Goal: Information Seeking & Learning: Learn about a topic

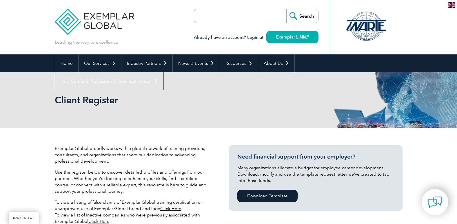
scroll to position [145, 0]
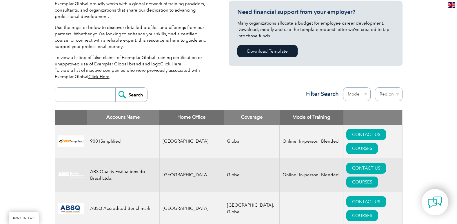
click at [359, 87] on select "Mode Online In-person Blended" at bounding box center [357, 94] width 28 height 14
click at [390, 87] on select "Region [GEOGRAPHIC_DATA] [GEOGRAPHIC_DATA] [GEOGRAPHIC_DATA] [GEOGRAPHIC_DATA] …" at bounding box center [389, 94] width 28 height 14
select select "[GEOGRAPHIC_DATA]"
click at [375, 87] on select "Region Australia Bahrain Bangladesh Brazil Canada Colombia Dominican Republic E…" at bounding box center [389, 94] width 28 height 14
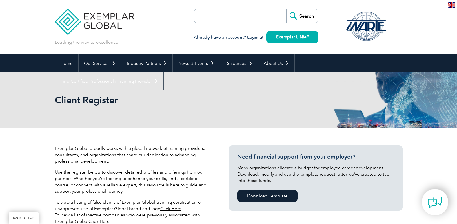
select select "[GEOGRAPHIC_DATA]"
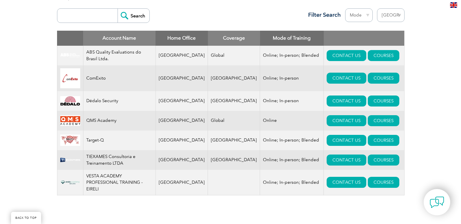
scroll to position [232, 0]
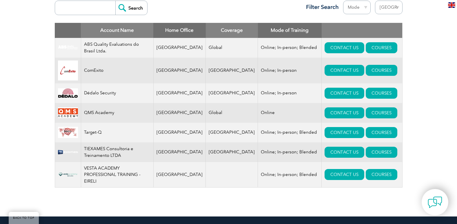
click at [70, 46] on img at bounding box center [68, 47] width 20 height 5
click at [366, 45] on link "COURSES" at bounding box center [382, 47] width 32 height 11
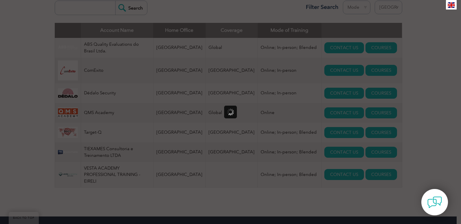
scroll to position [0, 0]
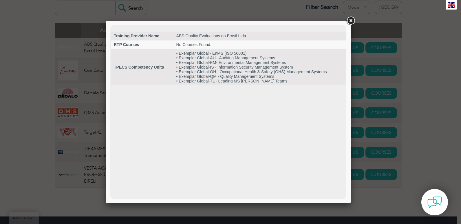
click at [348, 18] on link at bounding box center [351, 21] width 10 height 10
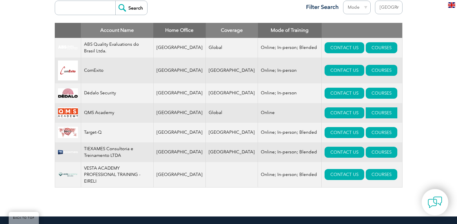
click at [366, 112] on link "COURSES" at bounding box center [382, 112] width 32 height 11
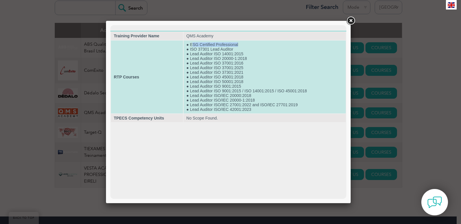
drag, startPoint x: 191, startPoint y: 45, endPoint x: 242, endPoint y: 43, distance: 50.1
click at [242, 43] on td "● ESG Certified Professional ● ISO 37301 Lead Auditor ● Lead Auditor ISO 14001:…" at bounding box center [265, 77] width 162 height 73
drag, startPoint x: 242, startPoint y: 43, endPoint x: 195, endPoint y: 45, distance: 46.7
click at [195, 45] on td "● ESG Certified Professional ● ISO 37301 Lead Auditor ● Lead Auditor ISO 14001:…" at bounding box center [265, 77] width 162 height 73
drag, startPoint x: 190, startPoint y: 45, endPoint x: 245, endPoint y: 44, distance: 55.3
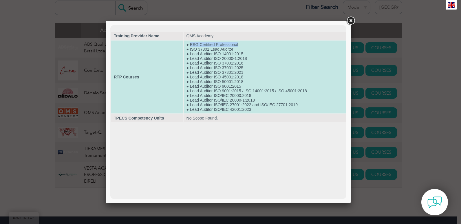
click at [245, 44] on td "● ESG Certified Professional ● ISO 37301 Lead Auditor ● Lead Auditor ISO 14001:…" at bounding box center [265, 77] width 162 height 73
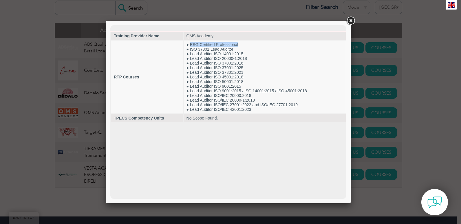
copy td "ESG Certified Professional"
click at [349, 25] on link at bounding box center [351, 21] width 10 height 10
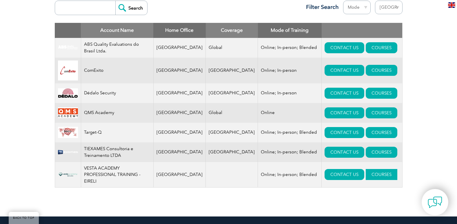
click at [367, 174] on link "COURSES" at bounding box center [382, 174] width 32 height 11
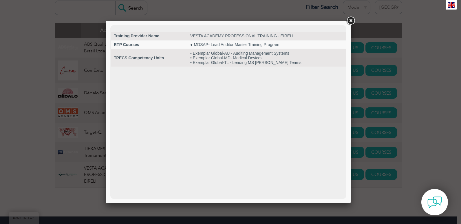
click at [347, 24] on link at bounding box center [351, 21] width 10 height 10
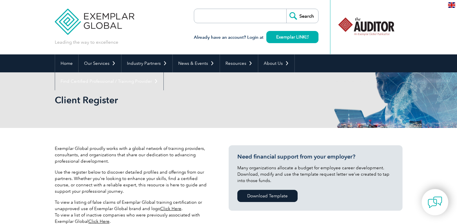
click at [232, 18] on input "search" at bounding box center [227, 16] width 61 height 14
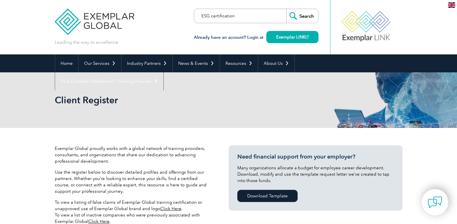
type input "ESG certification"
click at [286, 9] on input "Search" at bounding box center [302, 16] width 32 height 14
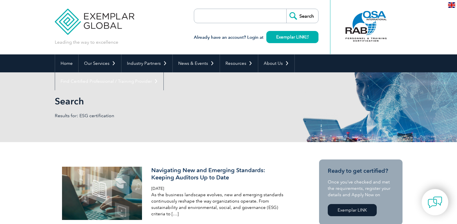
click at [223, 12] on input "search" at bounding box center [227, 16] width 61 height 14
type input "ESG"
click at [286, 9] on input "Search" at bounding box center [302, 16] width 32 height 14
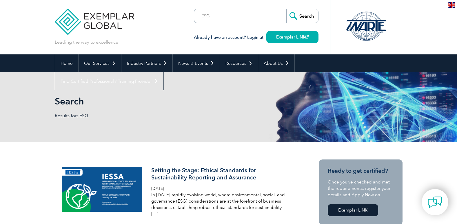
type input "ESG"
click at [286, 9] on input "Search" at bounding box center [302, 16] width 32 height 14
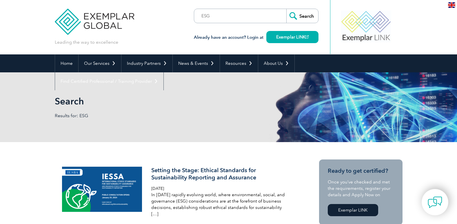
click at [311, 15] on input "Search" at bounding box center [302, 16] width 32 height 14
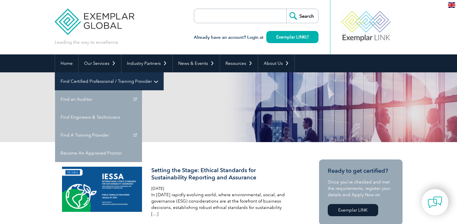
click at [163, 72] on link "Find Certified Professional / Training Provider" at bounding box center [109, 81] width 108 height 18
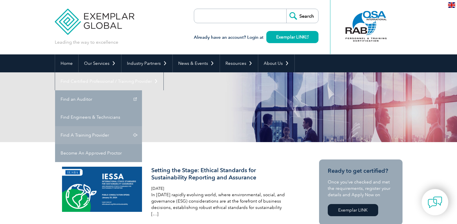
click at [142, 126] on link "Find A Training Provider" at bounding box center [98, 135] width 87 height 18
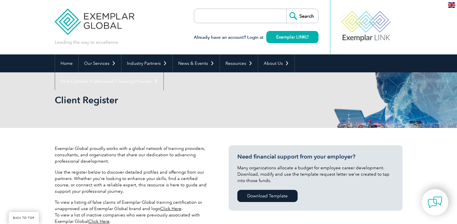
scroll to position [180, 0]
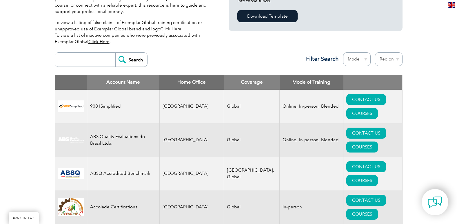
select select "[GEOGRAPHIC_DATA]"
click at [375, 52] on select "Region [GEOGRAPHIC_DATA] [GEOGRAPHIC_DATA] [GEOGRAPHIC_DATA] [GEOGRAPHIC_DATA] …" at bounding box center [389, 59] width 28 height 14
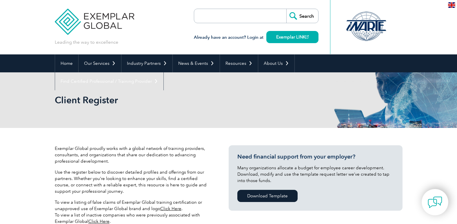
select select "[GEOGRAPHIC_DATA]"
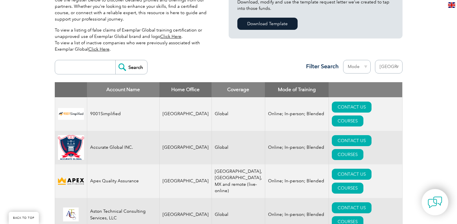
scroll to position [158, 0]
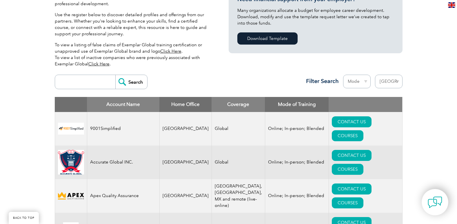
click at [363, 82] on select "Mode Online In-person Blended" at bounding box center [357, 82] width 28 height 14
select select "Online"
click at [343, 75] on select "Mode Online In-person Blended" at bounding box center [357, 82] width 28 height 14
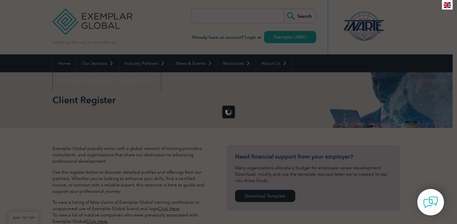
select select "[GEOGRAPHIC_DATA]"
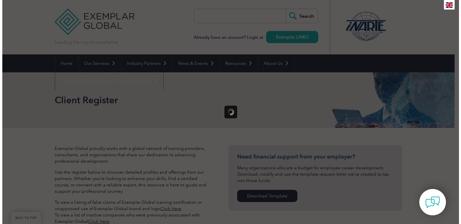
scroll to position [186, 0]
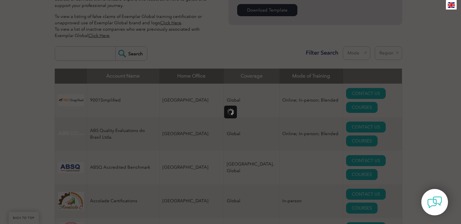
click at [375, 118] on div at bounding box center [230, 112] width 461 height 224
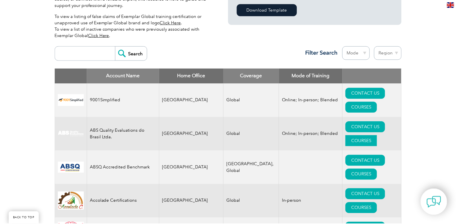
click at [376, 136] on link "COURSES" at bounding box center [362, 141] width 32 height 11
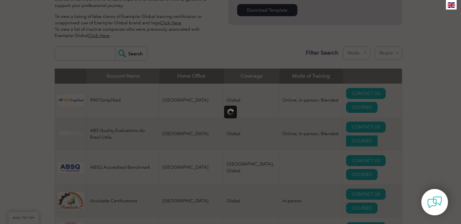
click at [376, 114] on div at bounding box center [230, 112] width 461 height 224
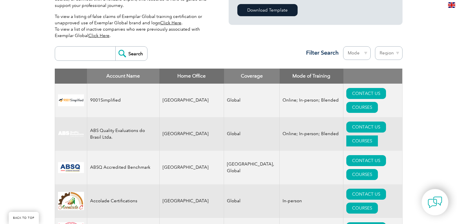
click at [376, 136] on link "COURSES" at bounding box center [362, 141] width 32 height 11
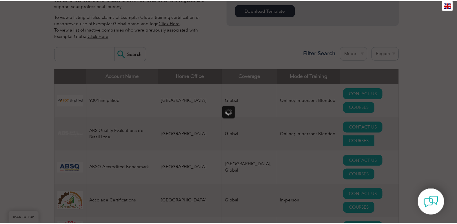
scroll to position [0, 0]
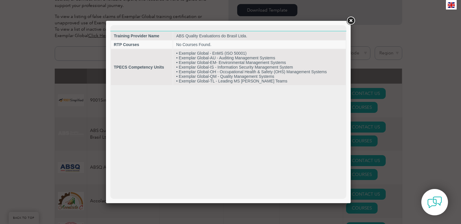
click at [348, 21] on link at bounding box center [351, 21] width 10 height 10
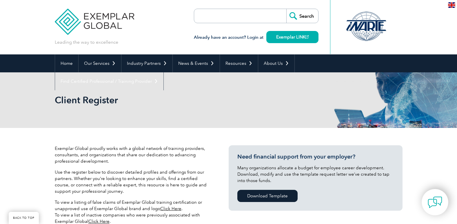
select select "[GEOGRAPHIC_DATA]"
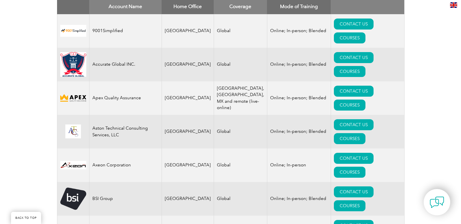
scroll to position [223, 0]
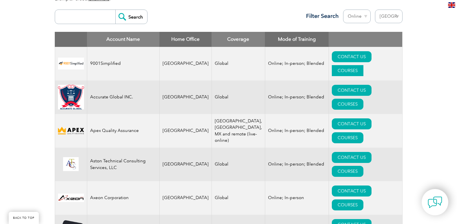
click at [363, 65] on link "COURSES" at bounding box center [348, 70] width 32 height 11
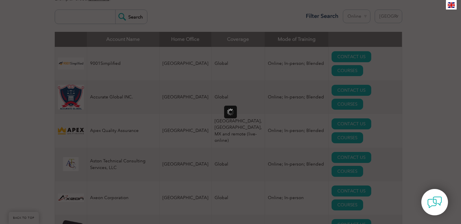
scroll to position [0, 0]
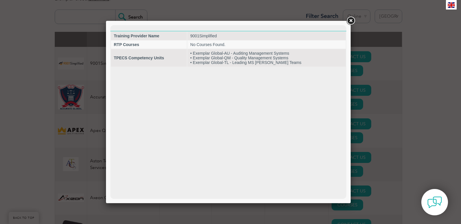
click at [352, 22] on link at bounding box center [351, 21] width 10 height 10
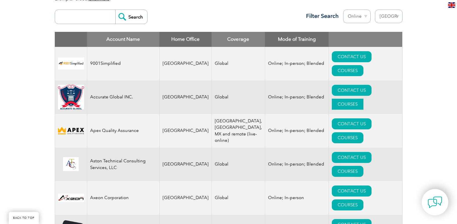
click at [363, 99] on link "COURSES" at bounding box center [348, 104] width 32 height 11
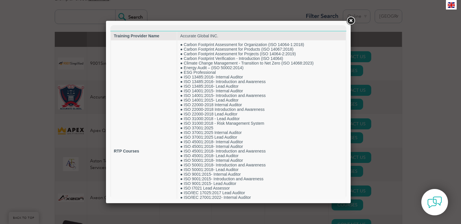
click at [350, 23] on link at bounding box center [351, 21] width 10 height 10
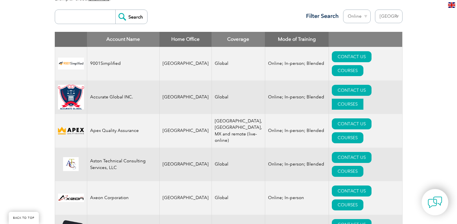
click at [363, 99] on link "COURSES" at bounding box center [348, 104] width 32 height 11
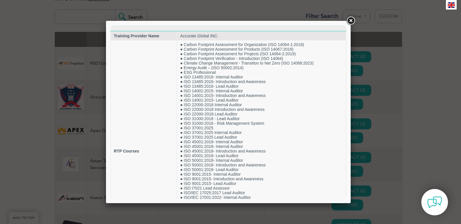
click at [351, 21] on link at bounding box center [351, 21] width 10 height 10
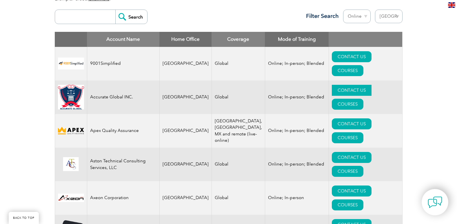
click at [337, 85] on link "CONTACT US" at bounding box center [352, 90] width 40 height 11
click at [362, 99] on link "COURSES" at bounding box center [348, 104] width 32 height 11
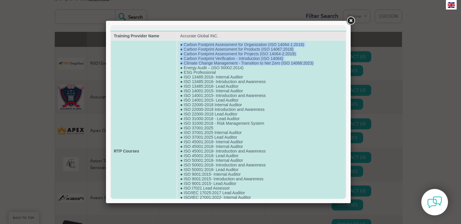
drag, startPoint x: 313, startPoint y: 62, endPoint x: 179, endPoint y: 45, distance: 134.4
click at [179, 45] on td "● Carbon Footprint Assessment for Organization (ISO 14064-1:2018) ● Carbon Foot…" at bounding box center [261, 151] width 169 height 221
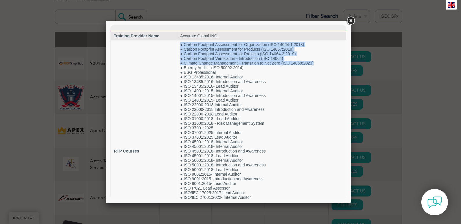
copy td "● Carbon Footprint Assessment for Organization (ISO 14064-1:2018) ● Carbon Foot…"
